Goal: Task Accomplishment & Management: Complete application form

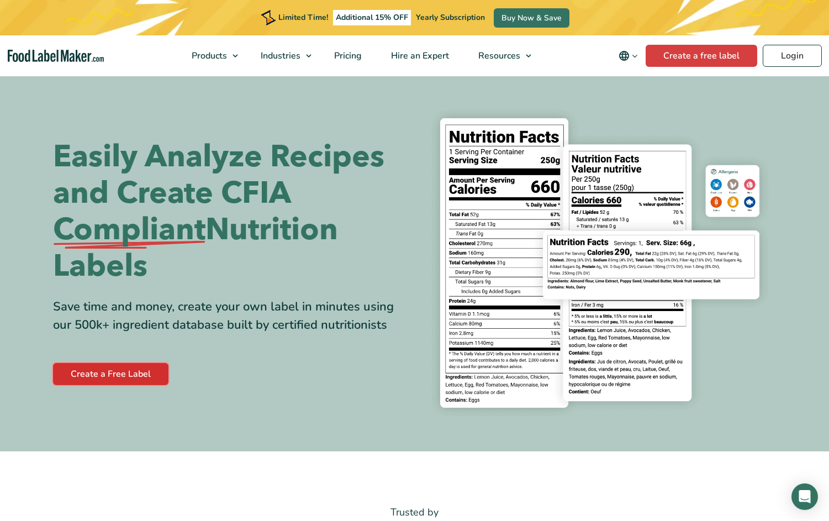
click at [80, 376] on link "Create a Free Label" at bounding box center [110, 374] width 115 height 22
click at [98, 372] on link "Create a Free Label" at bounding box center [110, 374] width 115 height 22
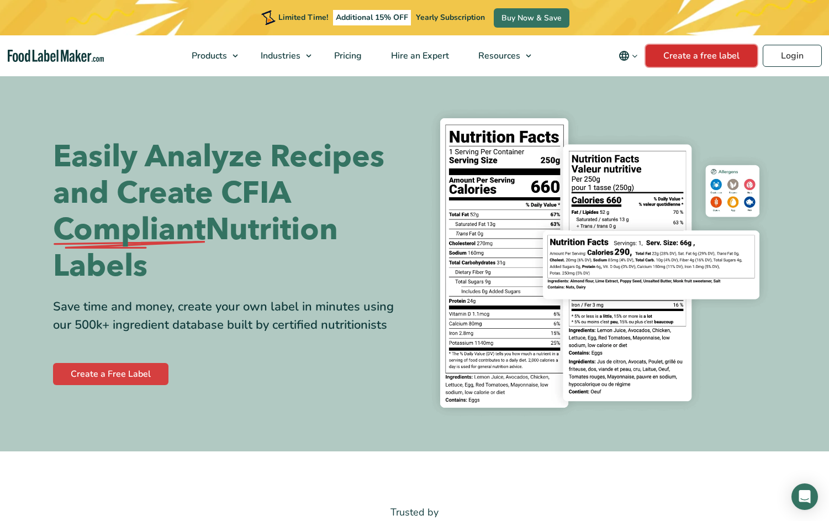
click at [700, 52] on link "Create a free label" at bounding box center [702, 56] width 112 height 22
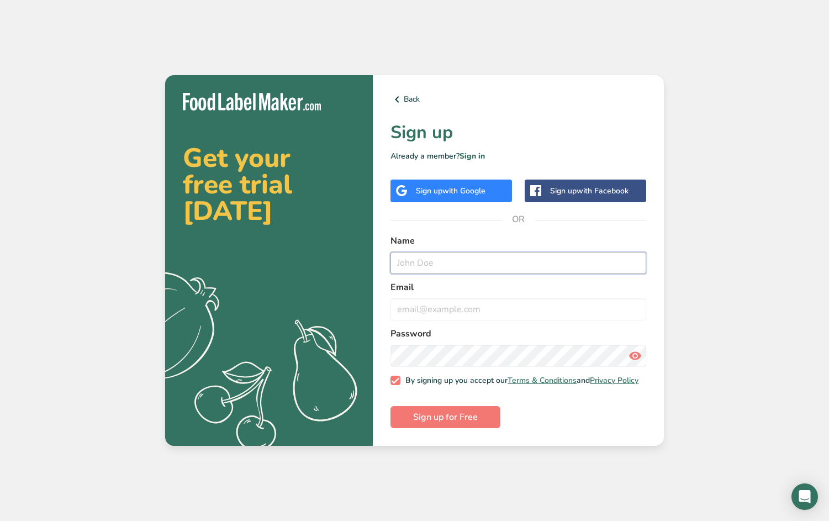
click at [451, 256] on input "text" at bounding box center [519, 263] width 256 height 22
type input "[PERSON_NAME]"
type input "[EMAIL_ADDRESS][DOMAIN_NAME]"
click at [439, 419] on span "Sign up for Free" at bounding box center [445, 417] width 65 height 13
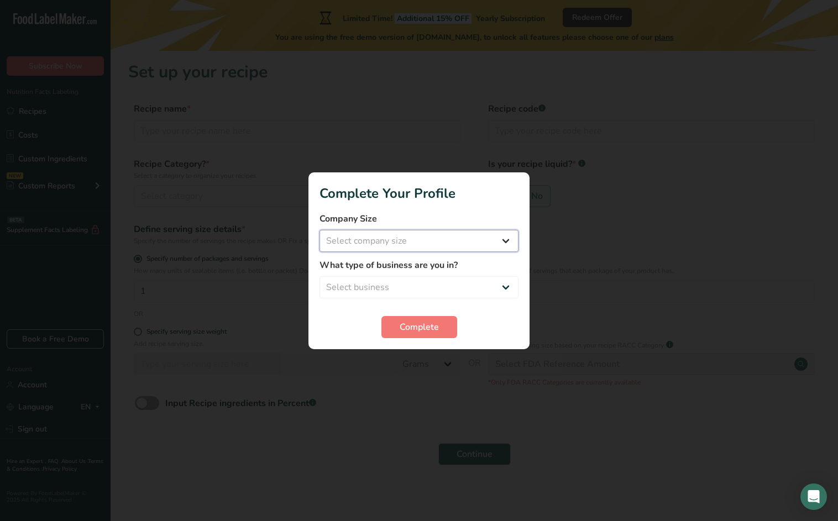
click at [391, 239] on select "Select company size Fewer than 10 Employees 10 to 50 Employees 51 to 500 Employ…" at bounding box center [418, 241] width 199 height 22
click at [319, 230] on select "Select company size Fewer than 10 Employees 10 to 50 Employees 51 to 500 Employ…" at bounding box center [418, 241] width 199 height 22
click at [390, 239] on select "Fewer than 10 Employees 10 to 50 Employees 51 to 500 Employees Over 500 Employe…" at bounding box center [418, 241] width 199 height 22
select select "1"
click at [319, 230] on select "Fewer than 10 Employees 10 to 50 Employees 51 to 500 Employees Over 500 Employe…" at bounding box center [418, 241] width 199 height 22
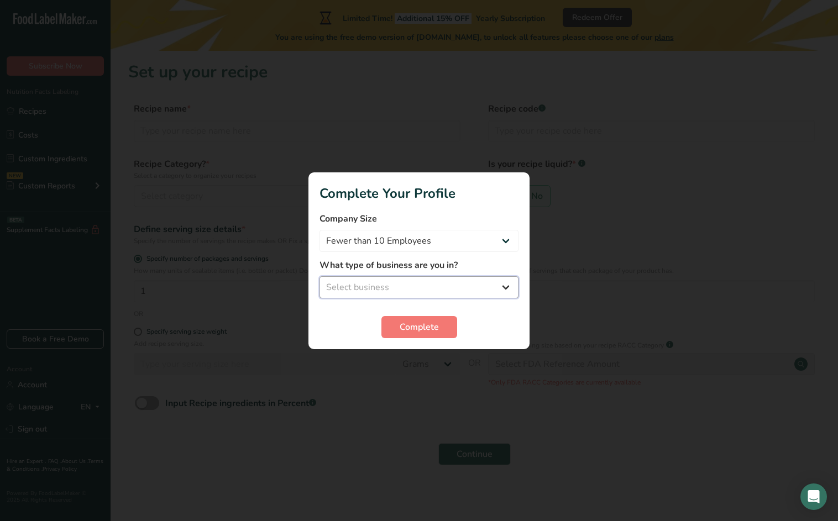
click at [383, 283] on select "Select business Packaged Food Manufacturer Restaurant & Cafe Bakery Meal Plans …" at bounding box center [418, 287] width 199 height 22
select select "1"
click at [319, 276] on select "Select business Packaged Food Manufacturer Restaurant & Cafe Bakery Meal Plans …" at bounding box center [418, 287] width 199 height 22
click at [404, 330] on span "Complete" at bounding box center [419, 327] width 39 height 13
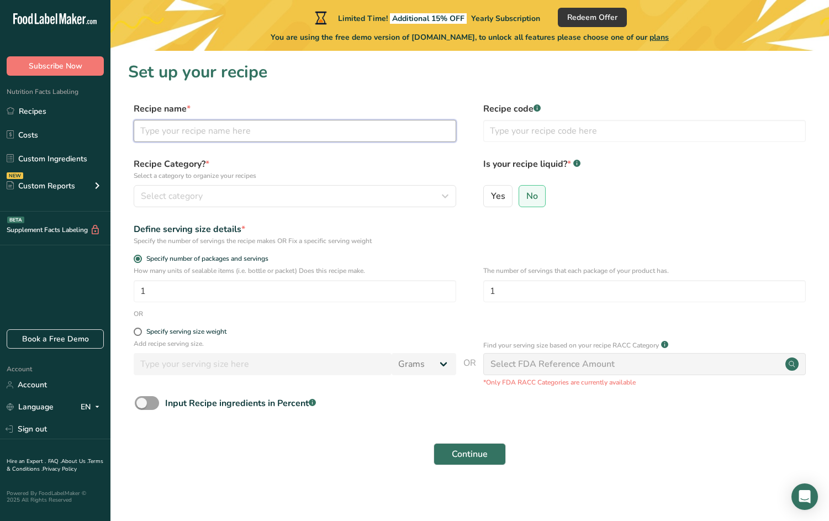
click at [244, 127] on input "text" at bounding box center [295, 131] width 323 height 22
type input "Marilyn's Gumbo"
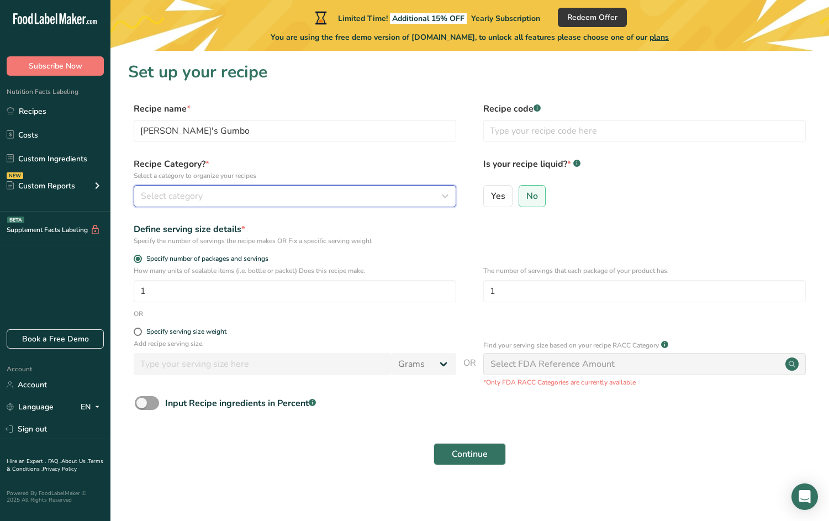
click at [222, 201] on div "Select category" at bounding box center [292, 196] width 302 height 13
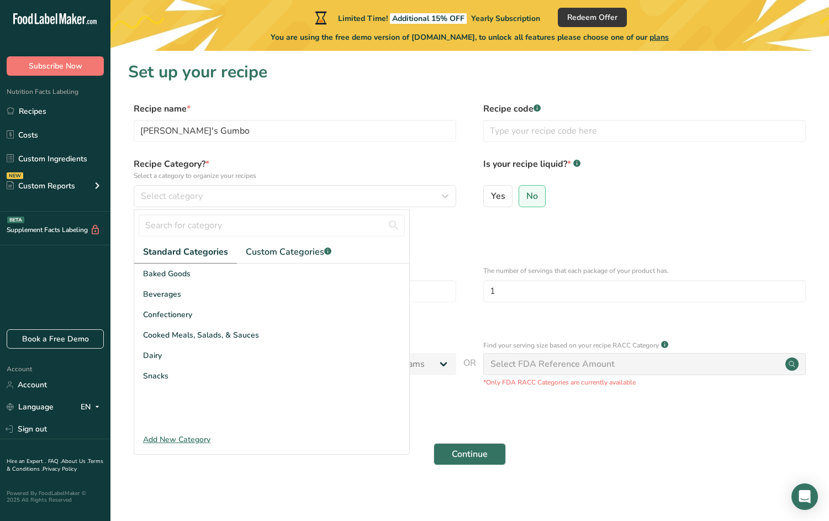
click at [191, 441] on div "Add New Category" at bounding box center [271, 440] width 275 height 12
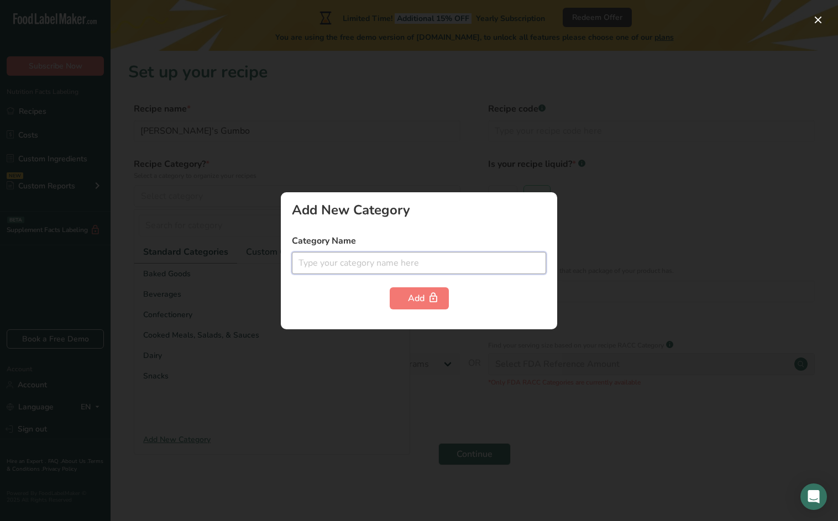
click at [339, 263] on input "text" at bounding box center [419, 263] width 254 height 22
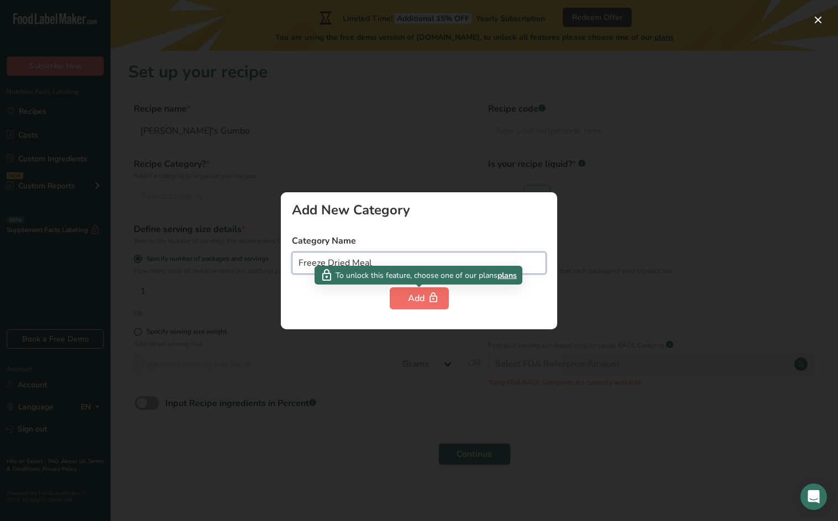
type input "Freeze Dried Meal"
click at [420, 298] on div "Add" at bounding box center [419, 298] width 23 height 13
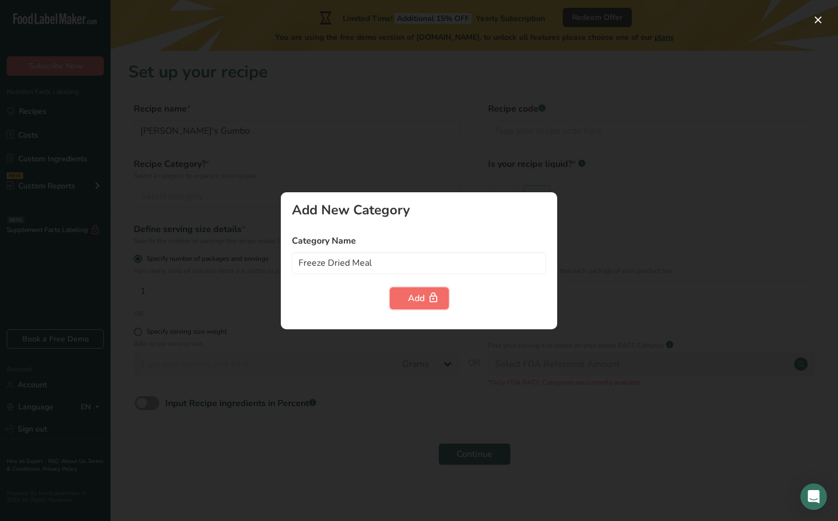
click at [408, 298] on div "Add" at bounding box center [419, 298] width 23 height 13
click at [169, 307] on div at bounding box center [419, 260] width 838 height 521
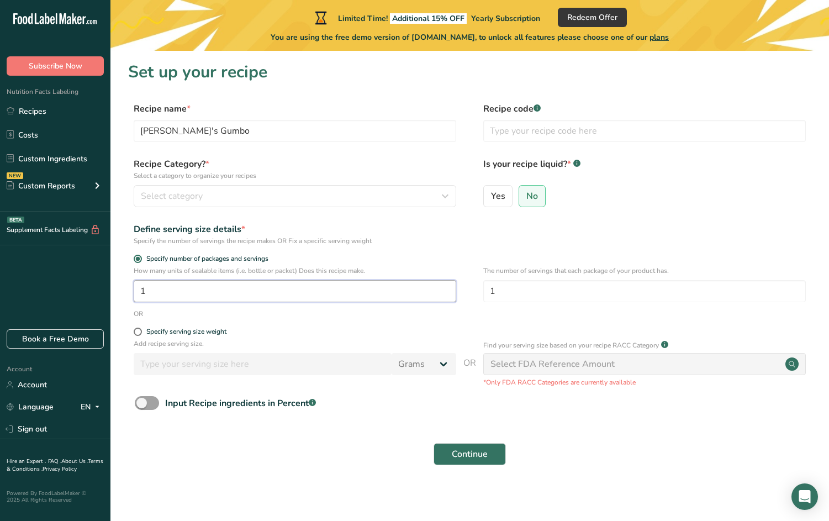
click at [213, 292] on input "1" at bounding box center [295, 291] width 323 height 22
type input "115"
click at [250, 195] on div "Select category" at bounding box center [292, 196] width 302 height 13
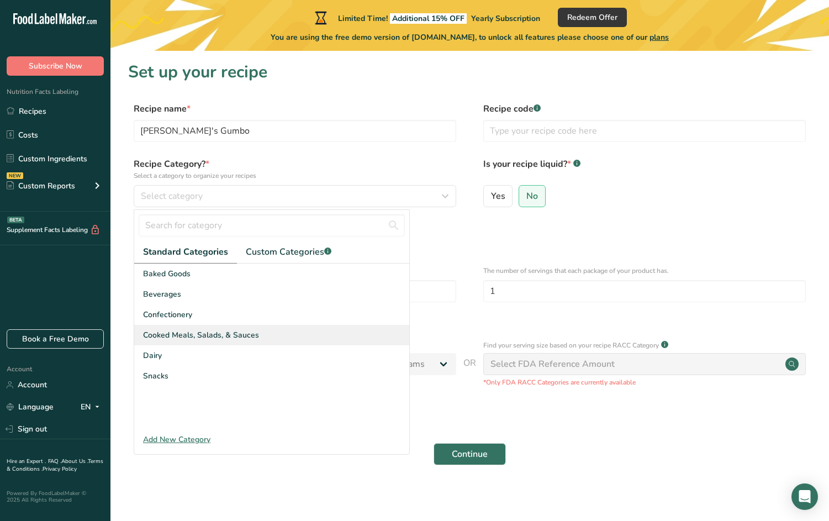
click at [218, 333] on span "Cooked Meals, Salads, & Sauces" at bounding box center [201, 335] width 116 height 12
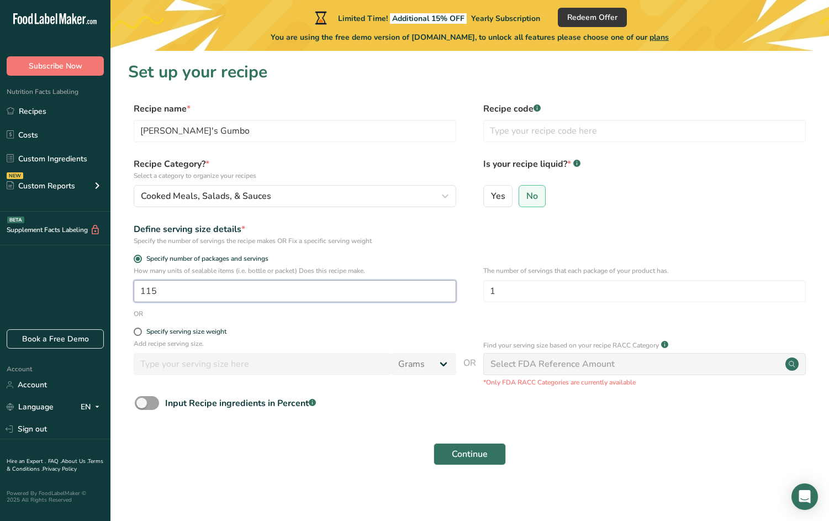
click at [326, 294] on input "115" at bounding box center [295, 291] width 323 height 22
click at [135, 334] on span at bounding box center [138, 332] width 8 height 8
click at [135, 334] on input "Specify serving size weight" at bounding box center [137, 331] width 7 height 7
radio input "true"
radio input "false"
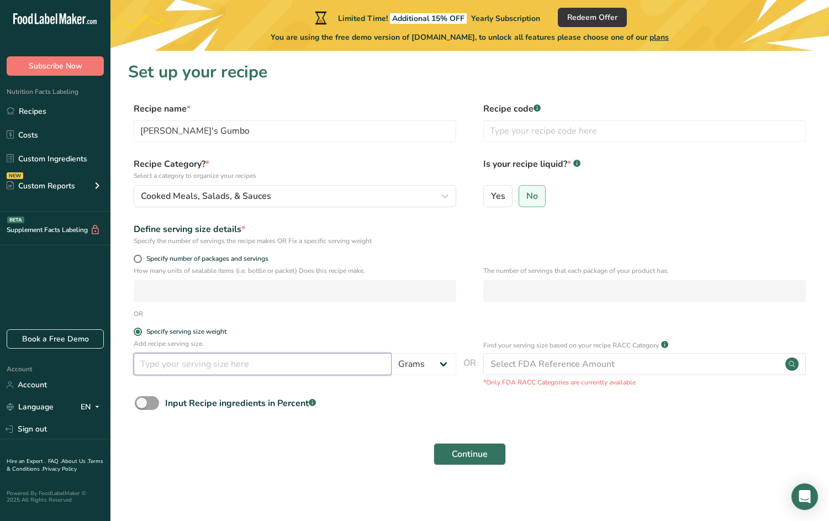
click at [203, 365] on input "number" at bounding box center [263, 364] width 258 height 22
type input "115"
click at [326, 307] on div "How many units of sealable items (i.e. bottle or packet) Does this recipe make.…" at bounding box center [470, 287] width 684 height 43
click at [533, 193] on span "No" at bounding box center [533, 196] width 12 height 11
click at [527, 193] on input "No" at bounding box center [522, 195] width 7 height 7
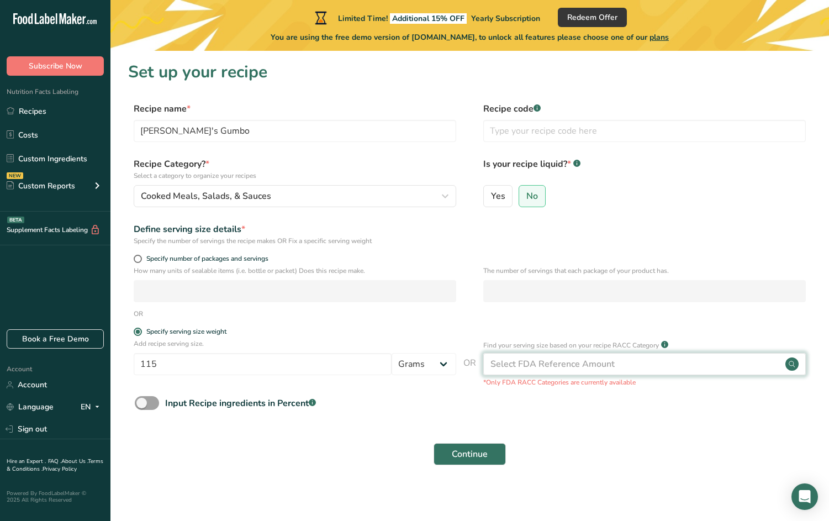
click at [563, 368] on div "Select FDA Reference Amount" at bounding box center [553, 364] width 124 height 13
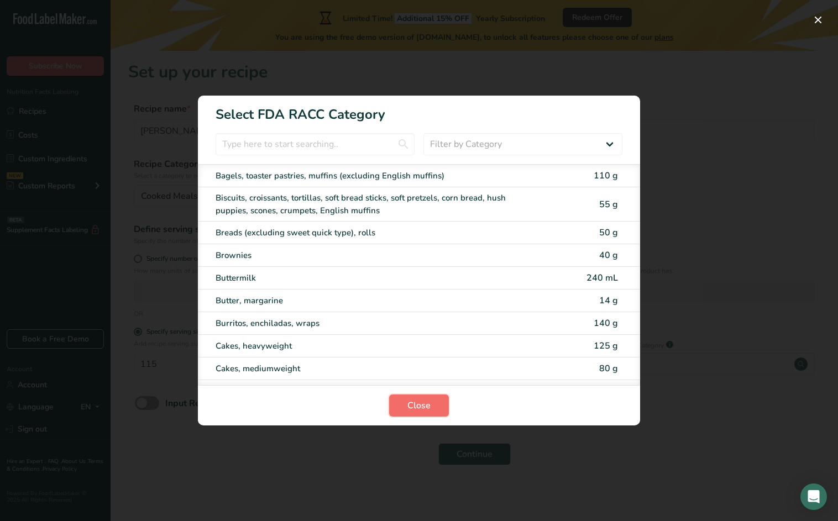
click at [429, 402] on button "Close" at bounding box center [419, 406] width 60 height 22
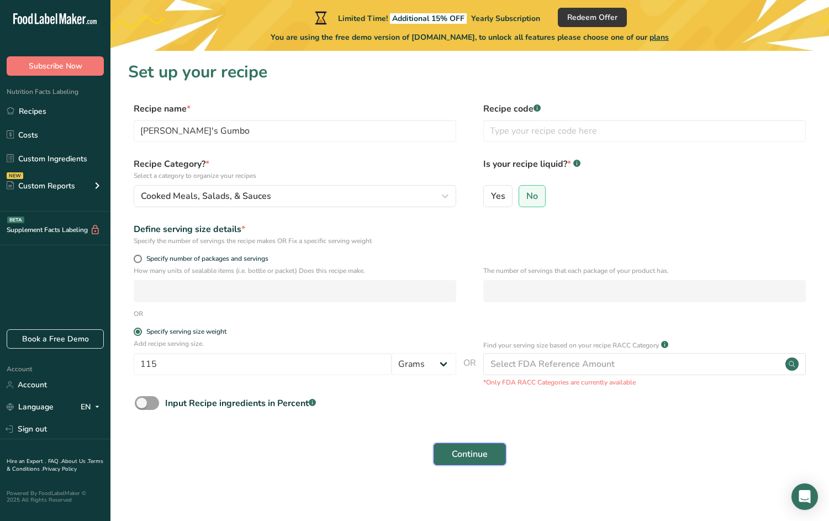
click at [481, 454] on span "Continue" at bounding box center [470, 454] width 36 height 13
